Goal: Task Accomplishment & Management: Manage account settings

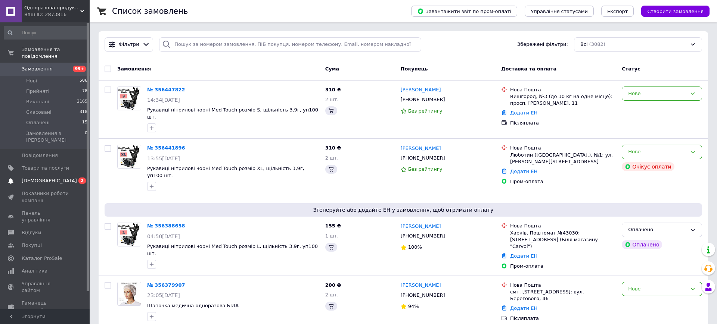
click at [41, 178] on span "[DEMOGRAPHIC_DATA]" at bounding box center [49, 181] width 55 height 7
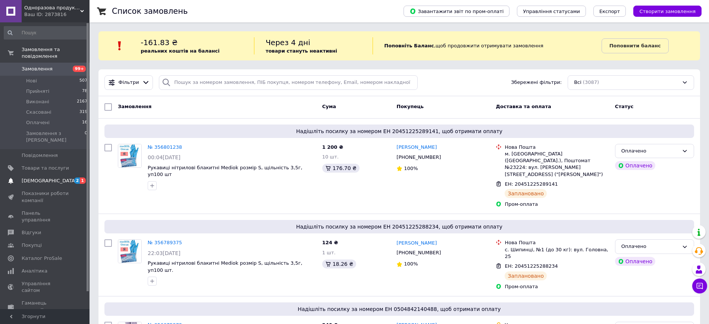
click at [41, 178] on span "[DEMOGRAPHIC_DATA]" at bounding box center [49, 181] width 55 height 7
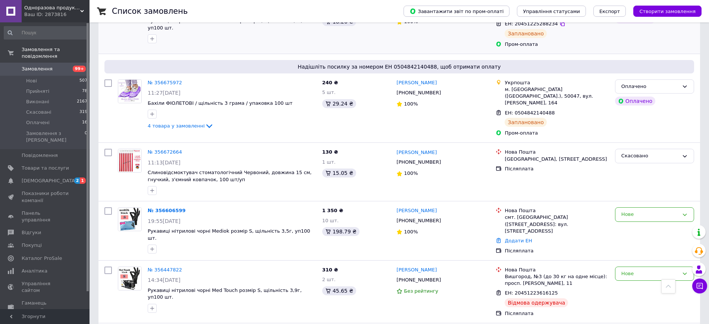
scroll to position [161, 0]
